Goal: Transaction & Acquisition: Purchase product/service

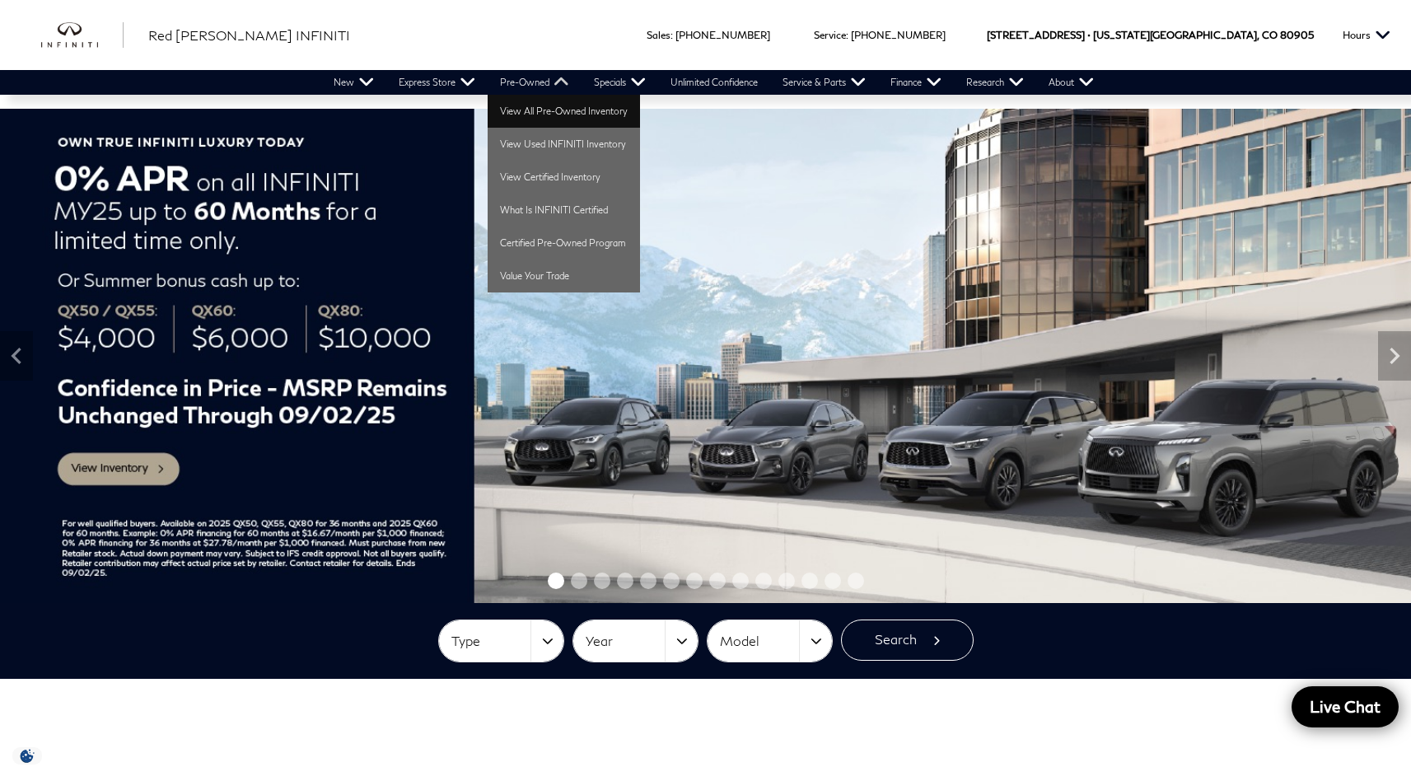
click at [547, 119] on link "View All Pre-Owned Inventory" at bounding box center [564, 111] width 152 height 33
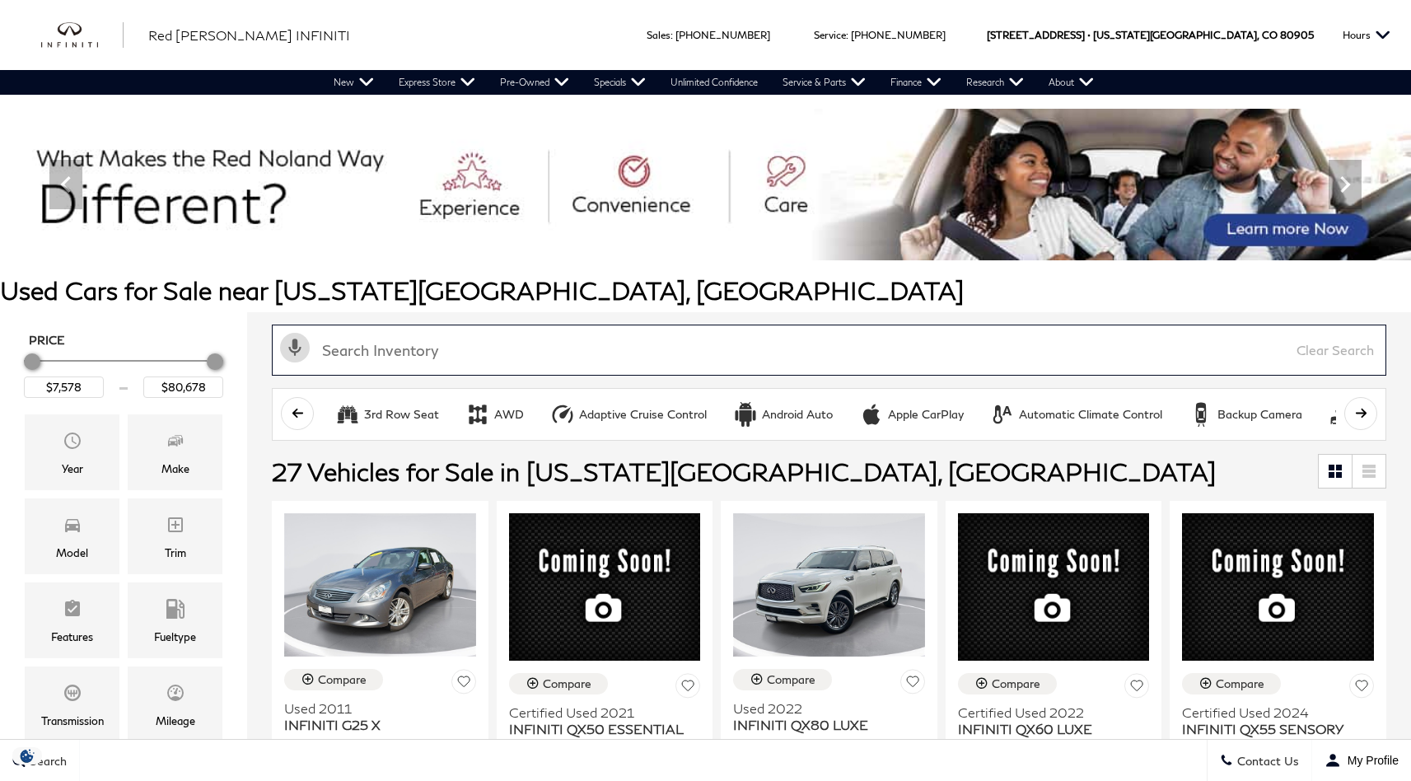
click at [504, 354] on input "text" at bounding box center [829, 349] width 1114 height 51
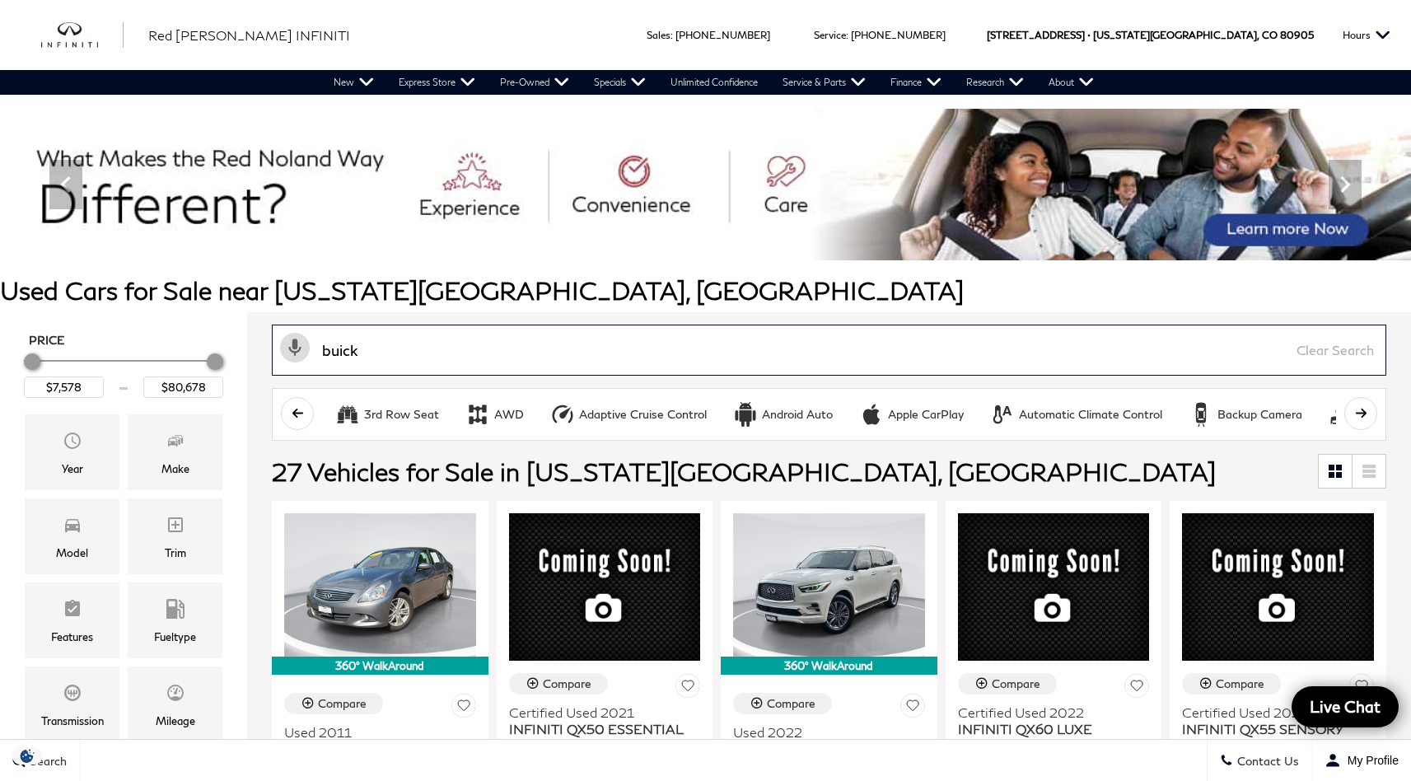
type input "buick"
type input "$25,378"
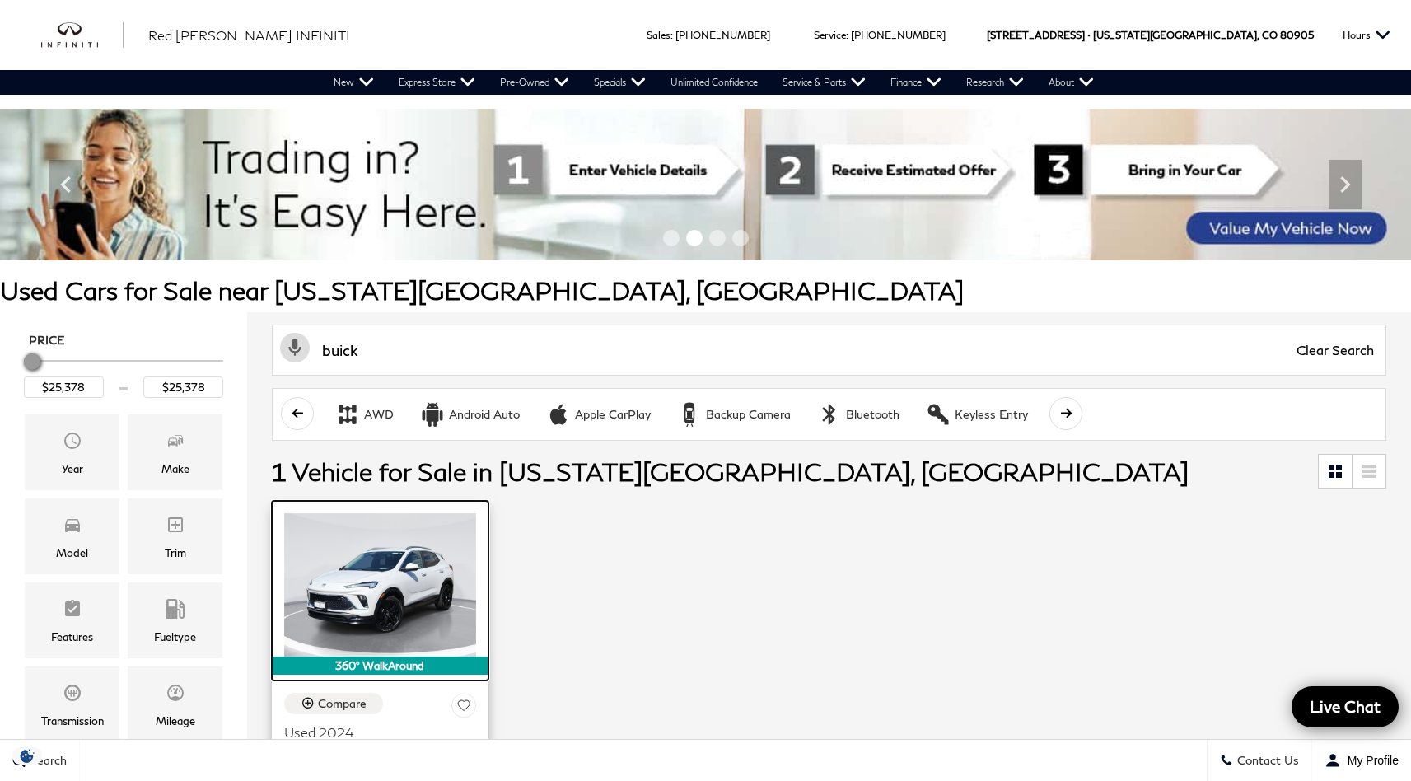
click at [433, 555] on img at bounding box center [380, 584] width 192 height 143
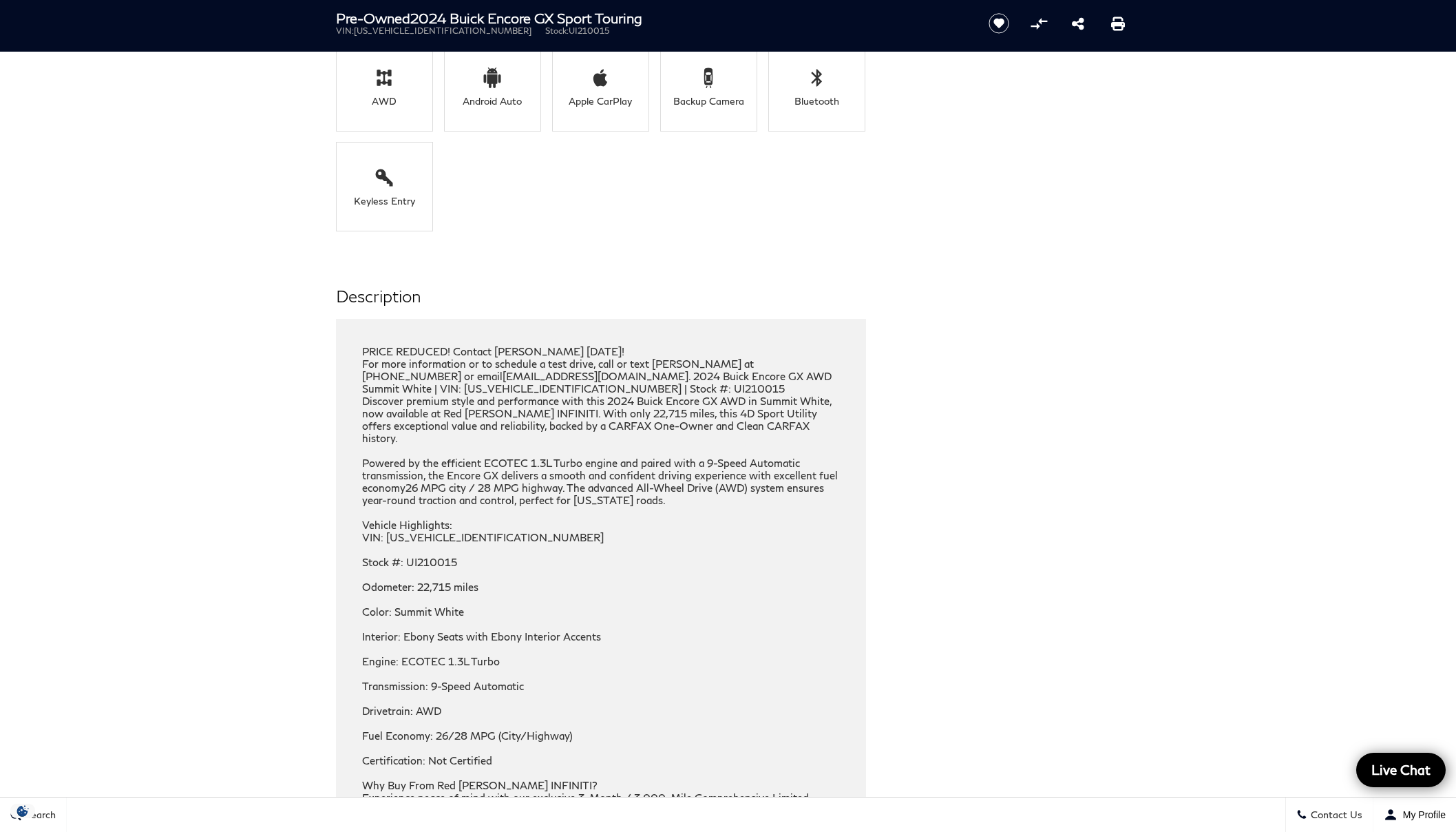
scroll to position [1571, 0]
